Goal: Navigation & Orientation: Find specific page/section

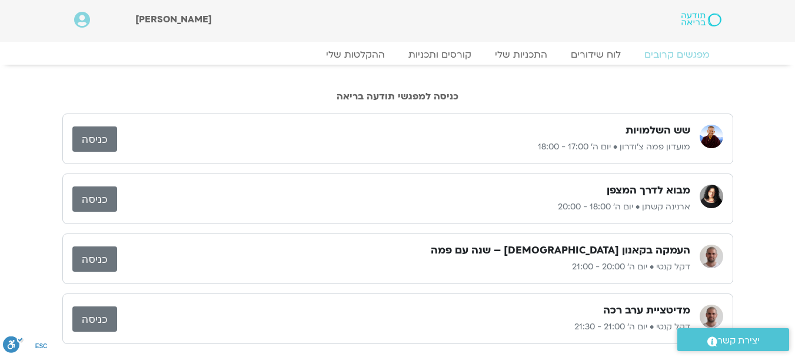
click at [84, 136] on link "כניסה" at bounding box center [94, 138] width 45 height 25
